Goal: Task Accomplishment & Management: Manage account settings

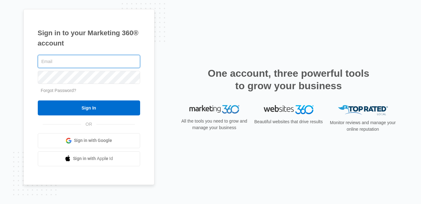
type input "[PERSON_NAME][EMAIL_ADDRESS][DOMAIN_NAME]"
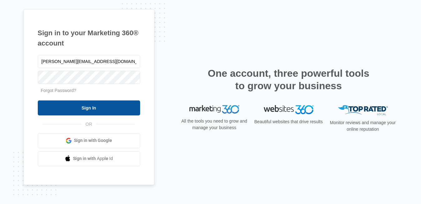
click at [94, 109] on input "Sign In" at bounding box center [89, 107] width 102 height 15
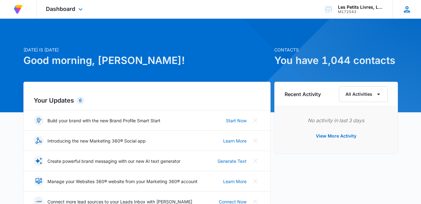
click at [408, 8] on icon at bounding box center [407, 9] width 6 height 6
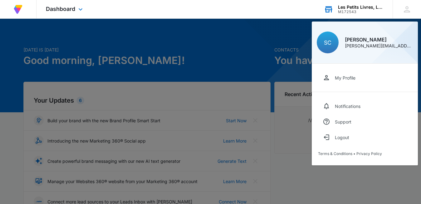
click at [364, 9] on div "Les Petits Livres, LLC" at bounding box center [361, 7] width 46 height 5
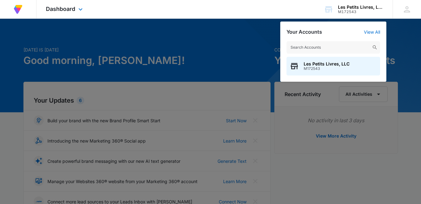
click at [203, 14] on div "At Volusion, we work hard to foster a great work environment where everyone fee…" at bounding box center [210, 9] width 421 height 19
click at [78, 8] on icon at bounding box center [80, 10] width 7 height 7
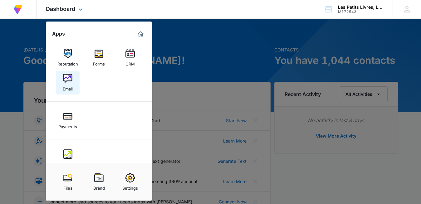
click at [67, 79] on img at bounding box center [67, 78] width 9 height 9
